Goal: Task Accomplishment & Management: Use online tool/utility

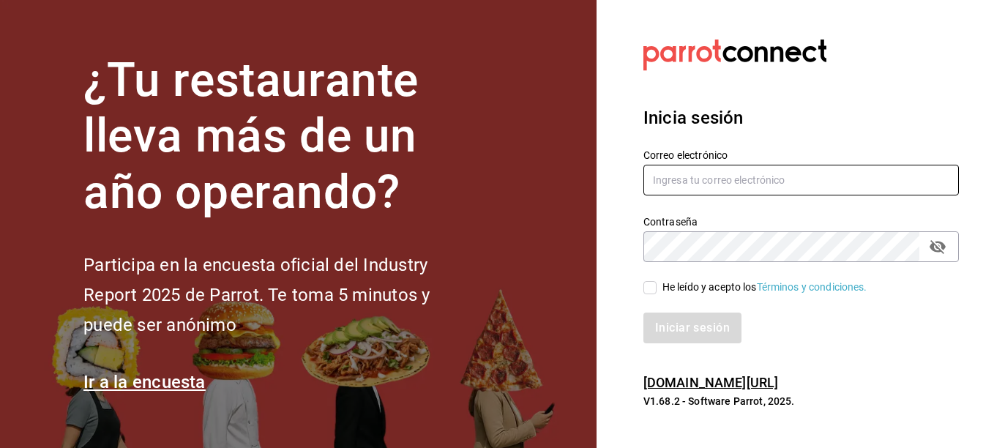
type input "ERICK.FELIPE@GRUPOCOSTENO.COM"
click at [654, 285] on input "He leído y acepto los Términos y condiciones." at bounding box center [649, 287] width 13 height 13
checkbox input "true"
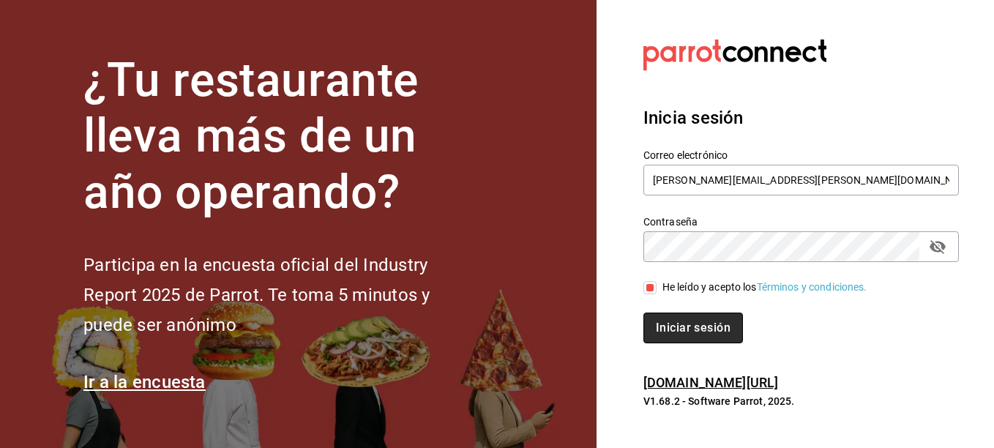
click at [667, 316] on button "Iniciar sesión" at bounding box center [693, 328] width 100 height 31
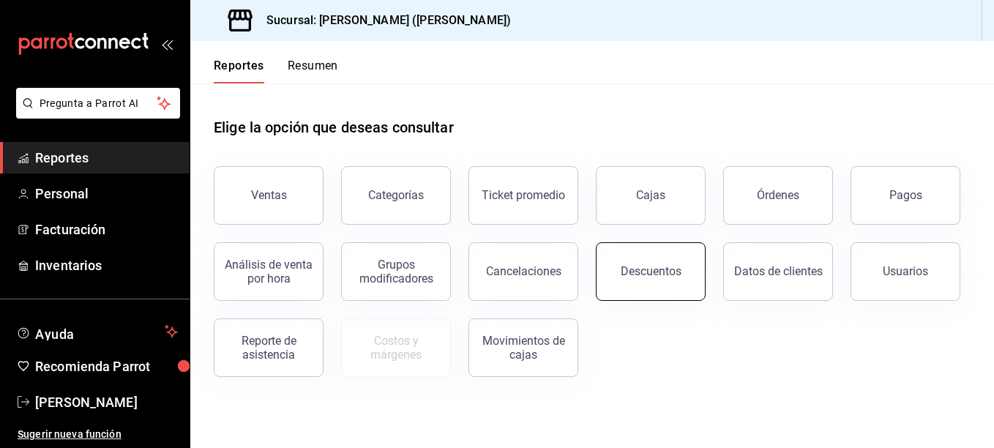
click at [672, 269] on div "Descuentos" at bounding box center [651, 271] width 61 height 14
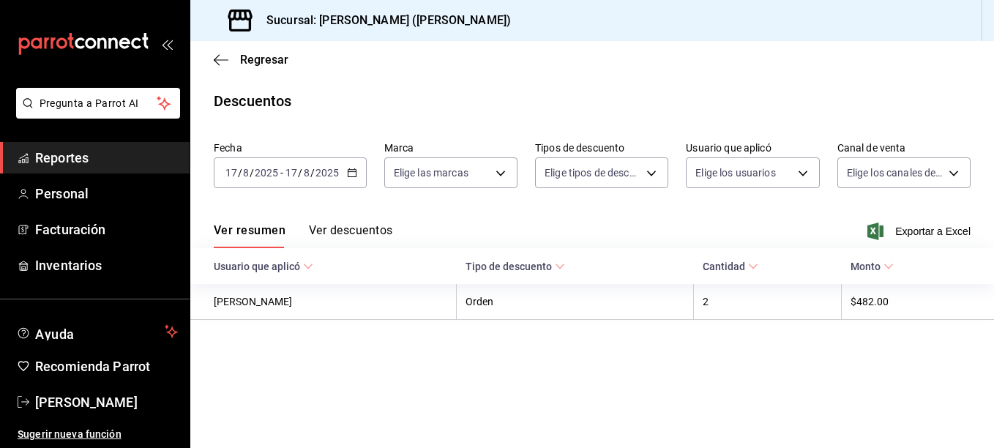
click at [349, 176] on icon "button" at bounding box center [352, 173] width 10 height 10
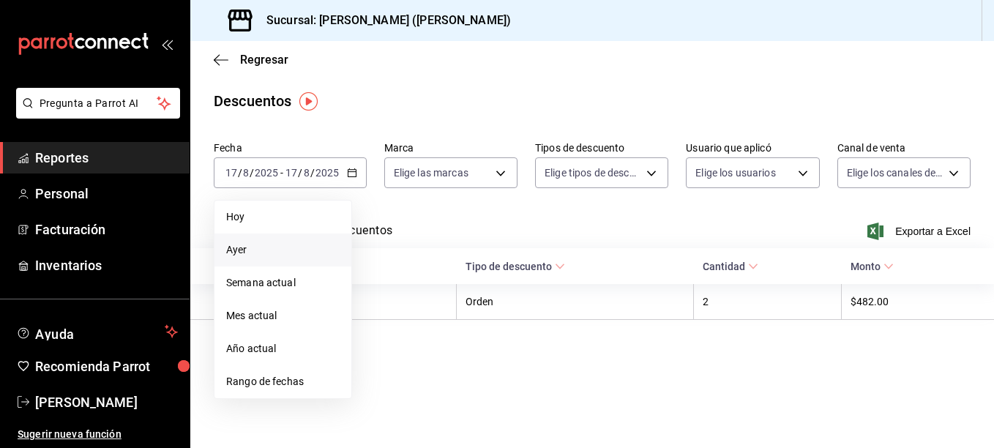
click at [291, 258] on li "Ayer" at bounding box center [282, 249] width 137 height 33
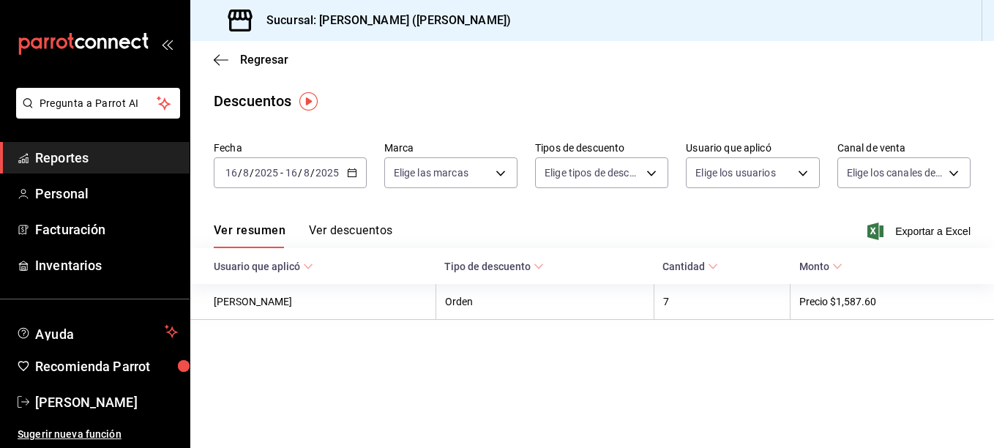
click at [348, 174] on \(Stroke\) "button" at bounding box center [352, 173] width 9 height 8
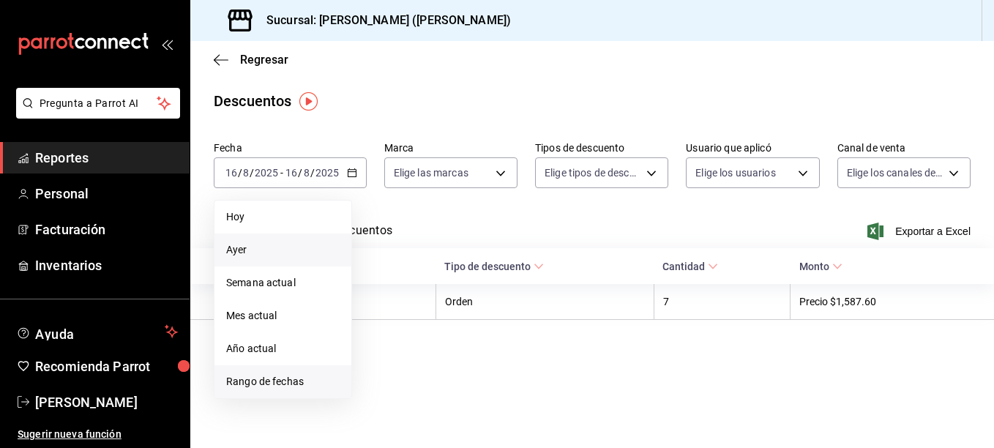
click at [277, 386] on span "Rango de fechas" at bounding box center [282, 381] width 113 height 15
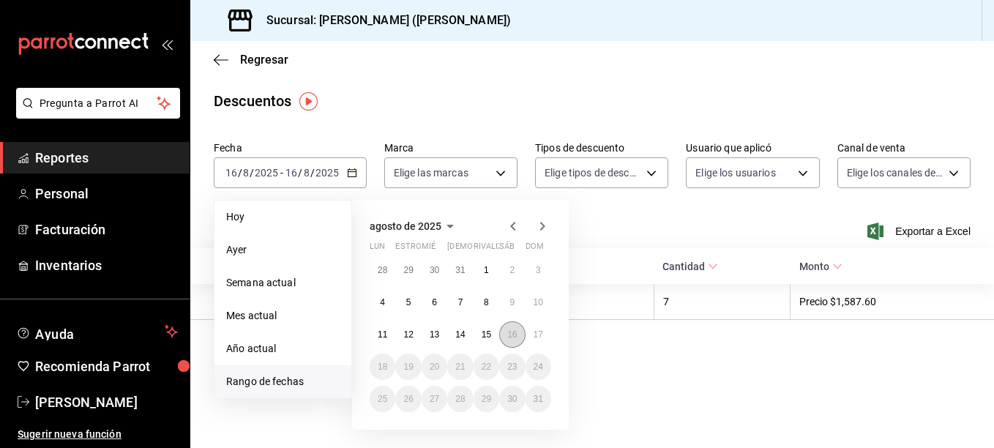
click at [506, 330] on button "16" at bounding box center [512, 334] width 26 height 26
click at [538, 331] on abbr "17" at bounding box center [539, 334] width 10 height 10
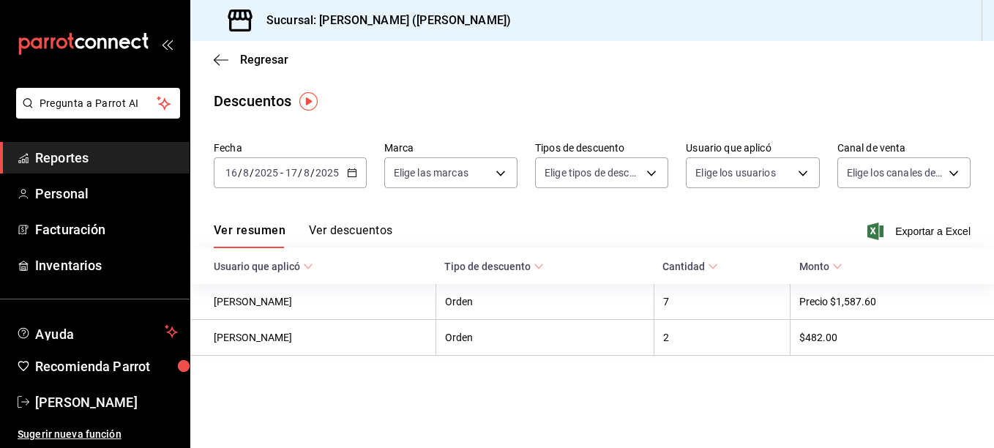
click at [711, 265] on icon at bounding box center [713, 266] width 10 height 10
click at [942, 224] on span "Exportar a Excel" at bounding box center [920, 231] width 100 height 18
click at [815, 269] on font "Monto" at bounding box center [814, 267] width 30 height 12
click at [348, 228] on button "Ver descuentos" at bounding box center [350, 235] width 83 height 25
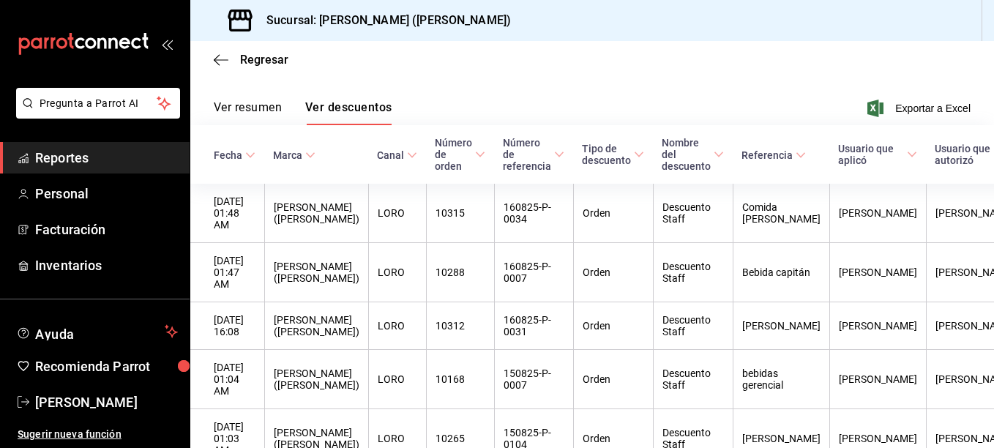
scroll to position [121, 0]
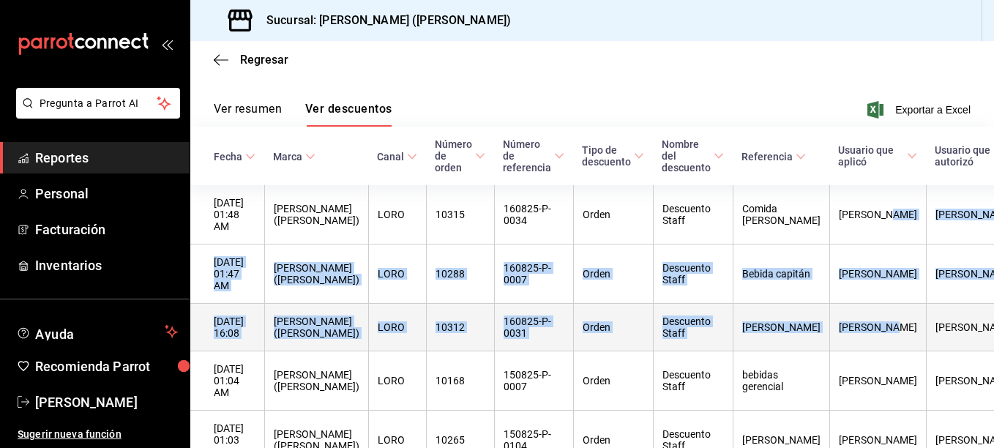
drag, startPoint x: 819, startPoint y: 217, endPoint x: 835, endPoint y: 331, distance: 115.3
click at [835, 331] on tbody "[DATE] 01:48 AM [PERSON_NAME] ([PERSON_NAME]) LORO 10315 160825-P-0034 Orden De…" at bounding box center [641, 446] width 903 height 522
click at [835, 331] on th "[PERSON_NAME]" at bounding box center [877, 328] width 97 height 48
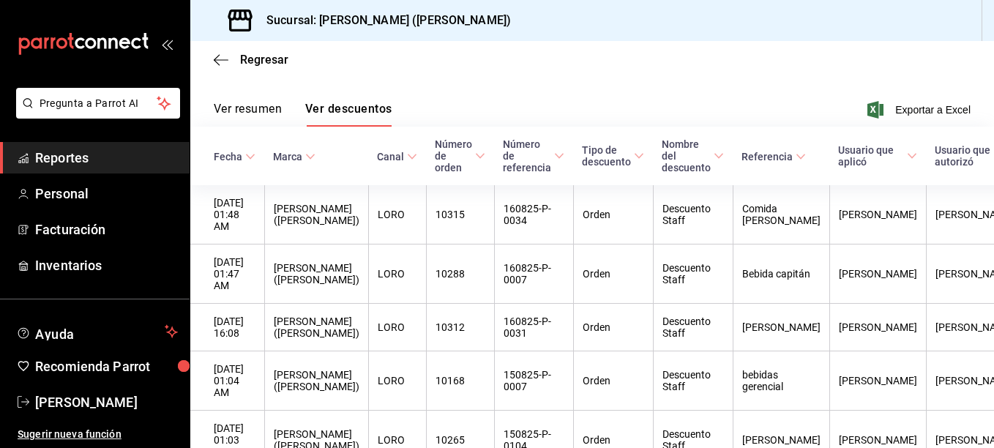
click at [212, 56] on div "Regresar" at bounding box center [592, 59] width 804 height 37
click at [222, 61] on icon "button" at bounding box center [221, 59] width 15 height 13
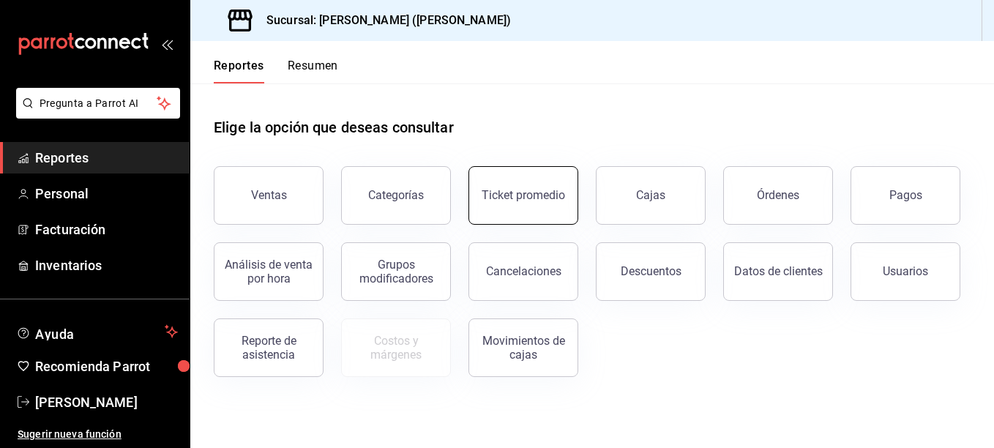
click at [527, 190] on div "Ticket promedio" at bounding box center [523, 195] width 83 height 14
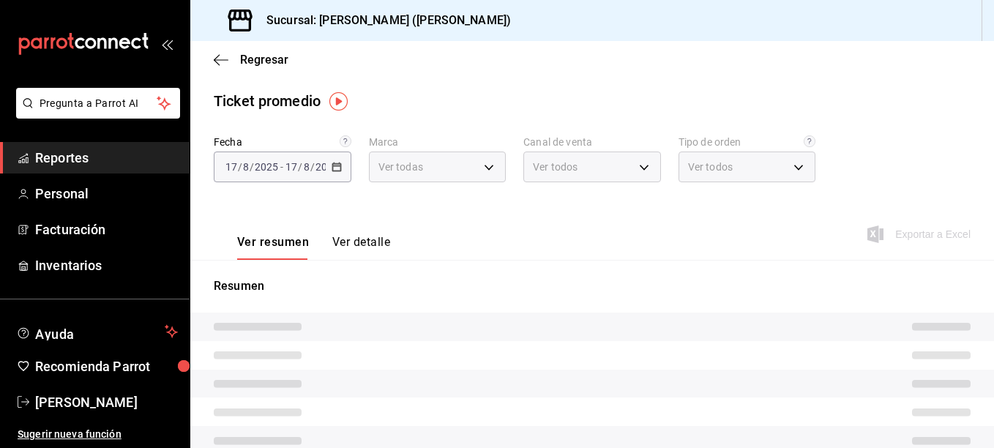
type input "3e284276-a834-4a39-bc59-2edda2d06158"
type input "PARROT,UBER_EATS,RAPPI,DIDI_FOOD,ONLINE"
type input "e22fa5c9-a89e-41b0-8860-3ae797de52dc,d5ed7011-f835-4d0c-a8fc-5f0f01446209,0cbc4…"
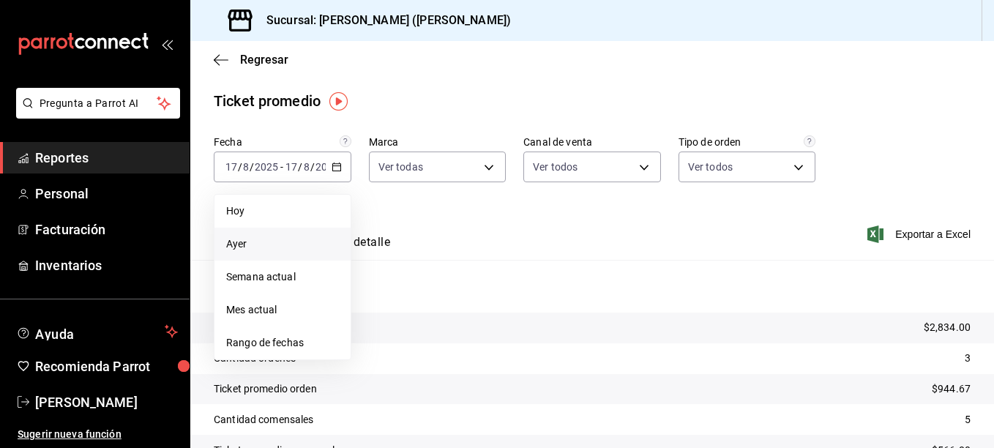
click at [291, 236] on li "Ayer" at bounding box center [282, 244] width 136 height 33
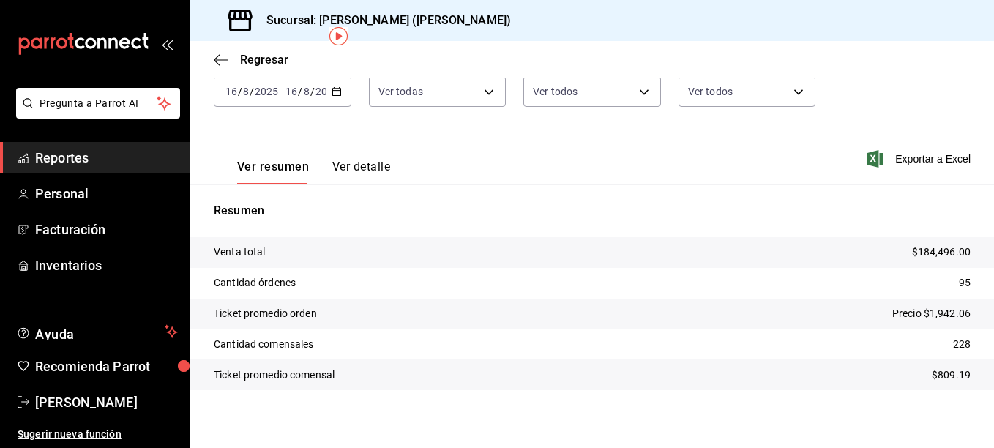
scroll to position [64, 0]
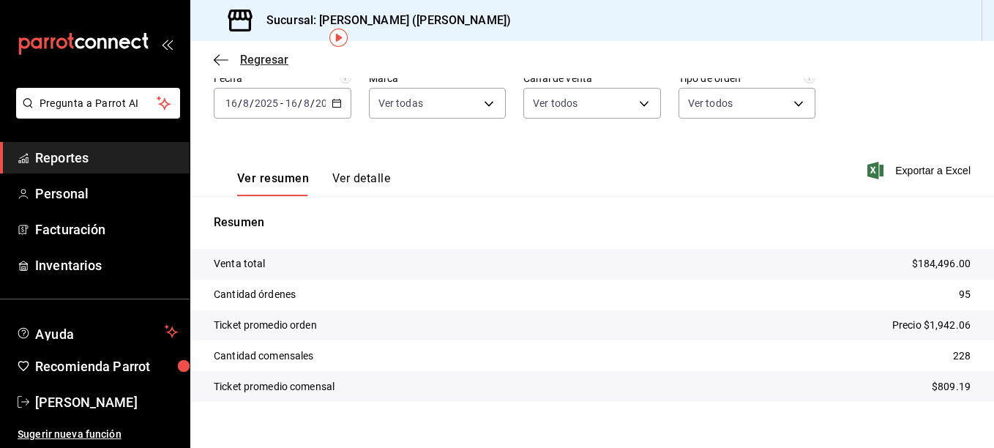
click at [220, 64] on icon "button" at bounding box center [221, 59] width 15 height 13
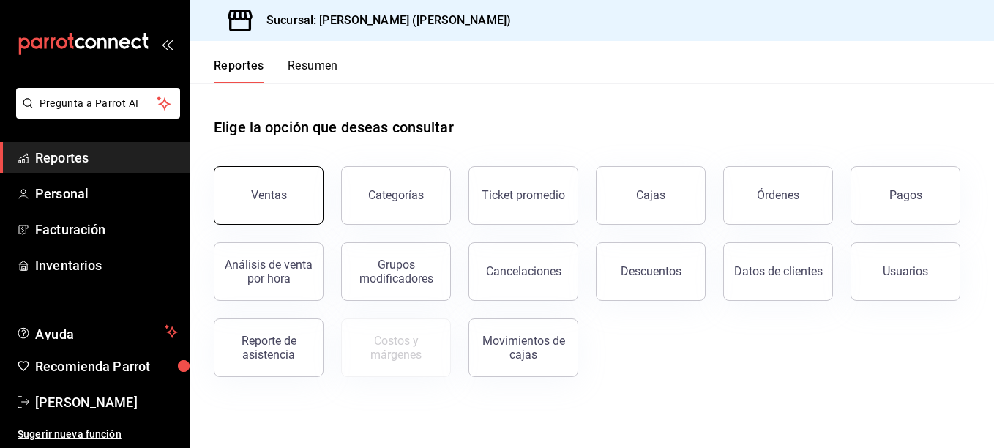
click at [293, 203] on button "Ventas" at bounding box center [269, 195] width 110 height 59
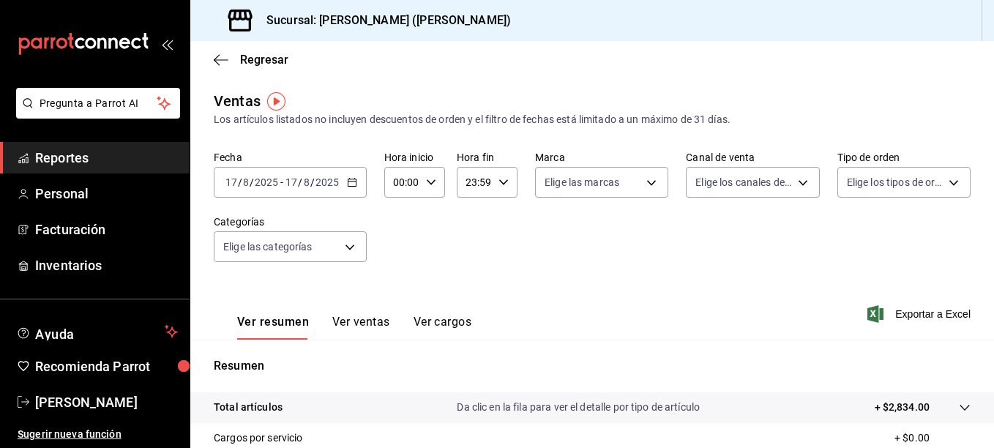
click at [354, 187] on div "[DATE] [DATE] - [DATE] [DATE]" at bounding box center [290, 182] width 153 height 31
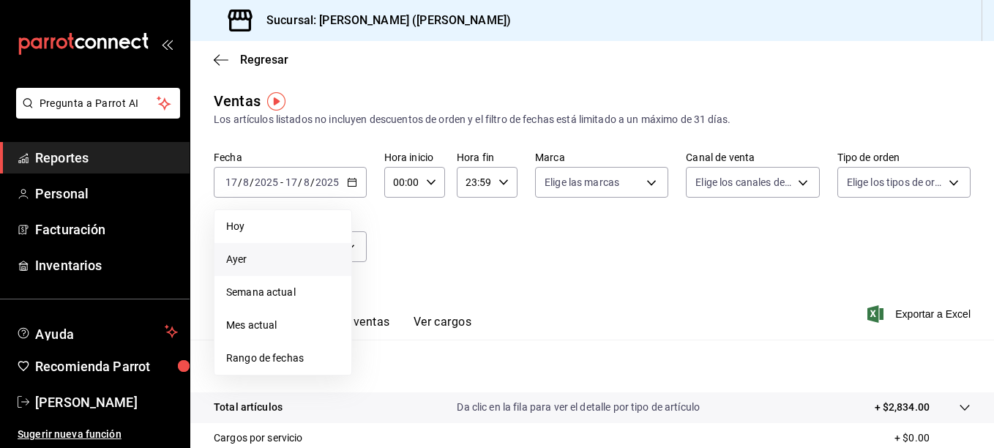
click at [301, 261] on span "Ayer" at bounding box center [282, 259] width 113 height 15
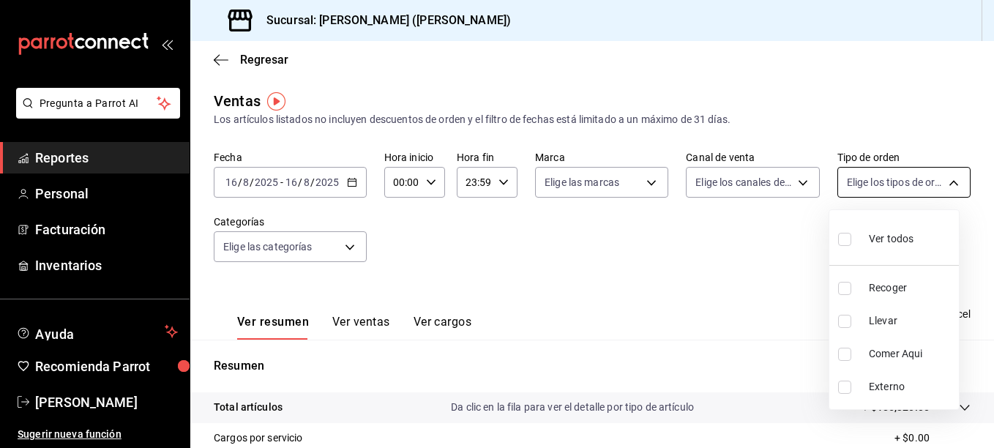
click at [953, 182] on body "Pregunta a Parrot AI Reportes Personal Facturación Inventarios Ayuda Recomienda…" at bounding box center [497, 224] width 994 height 448
click at [851, 316] on label at bounding box center [847, 321] width 19 height 13
click at [851, 316] on input "checkbox" at bounding box center [844, 321] width 13 height 13
checkbox input "false"
drag, startPoint x: 988, startPoint y: 195, endPoint x: 984, endPoint y: 264, distance: 68.9
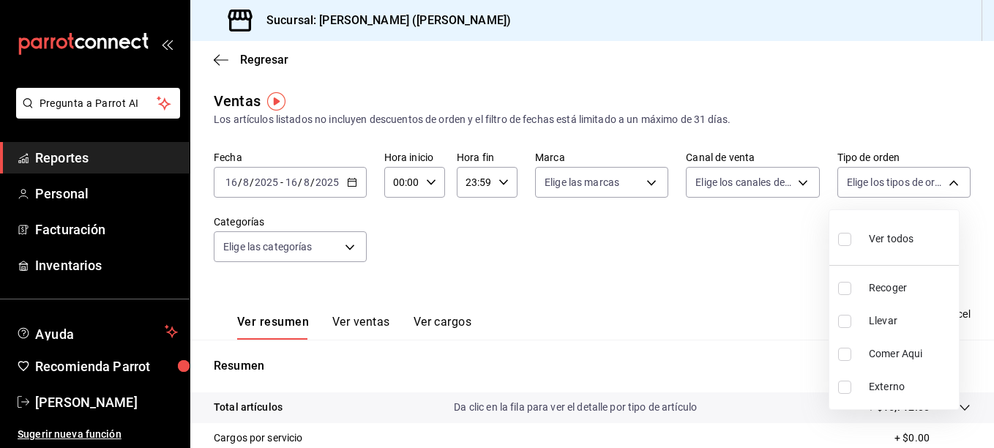
click at [984, 264] on div at bounding box center [497, 224] width 994 height 448
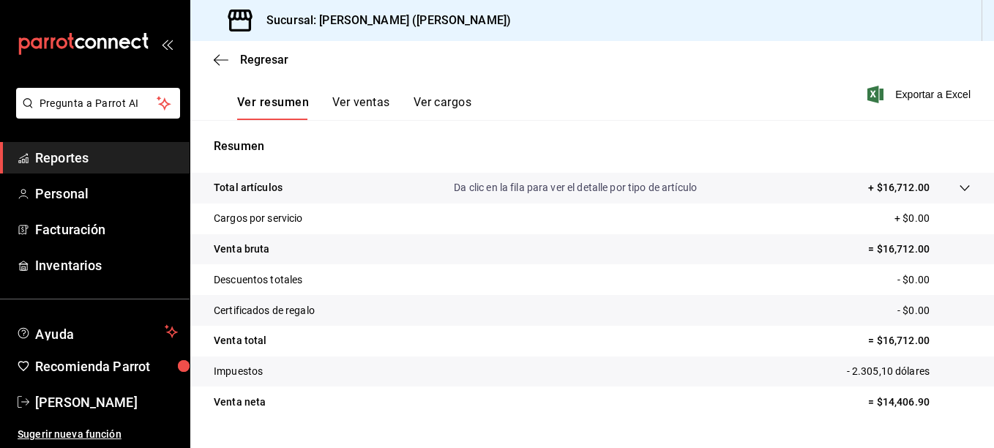
scroll to position [253, 0]
